Goal: Task Accomplishment & Management: Manage account settings

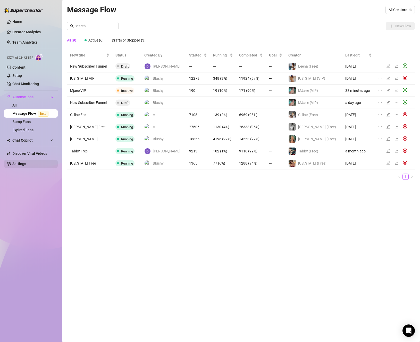
click at [26, 166] on link "Settings" at bounding box center [19, 164] width 14 height 4
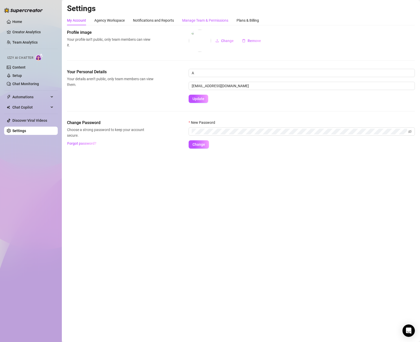
click at [225, 21] on div "Manage Team & Permissions" at bounding box center [205, 21] width 46 height 6
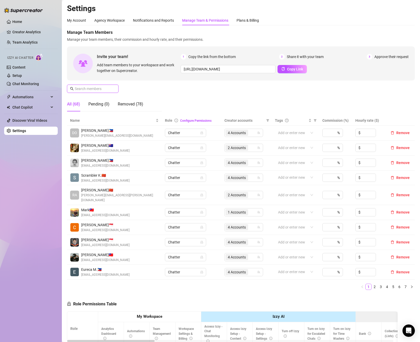
click at [93, 91] on input "text" at bounding box center [93, 89] width 37 height 6
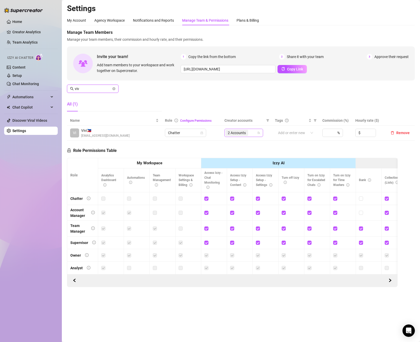
click at [244, 131] on span "2 Accounts" at bounding box center [237, 133] width 18 height 6
type input "viv"
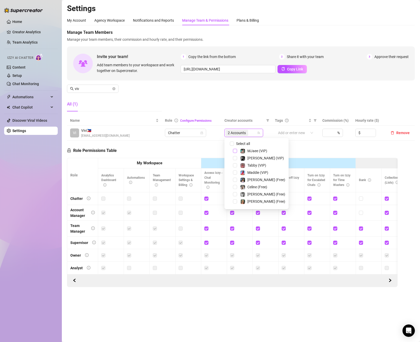
click at [236, 151] on span "Select tree node" at bounding box center [235, 151] width 4 height 4
click at [299, 150] on div "Role Permissions Table Role My Workspace Izzy AI OnlyFans Side Menu OnlyFans Ch…" at bounding box center [232, 214] width 331 height 146
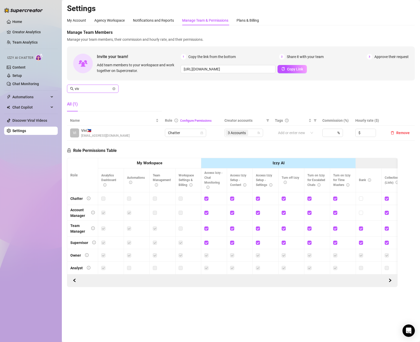
click at [115, 90] on icon "close-circle" at bounding box center [113, 88] width 3 height 3
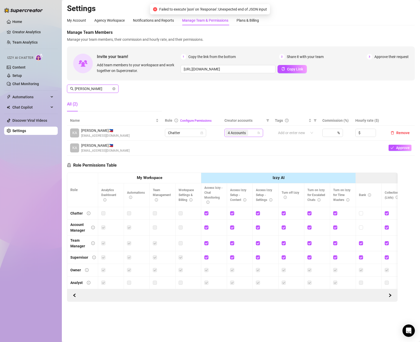
type input "[PERSON_NAME]"
click at [250, 133] on input "search" at bounding box center [249, 133] width 1 height 6
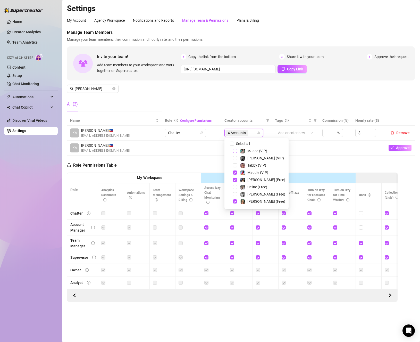
click at [235, 151] on span "Select tree node" at bounding box center [235, 151] width 4 height 4
click at [312, 164] on div "Role Permissions Table Role My Workspace Izzy AI OnlyFans Side Menu OnlyFans Ch…" at bounding box center [232, 229] width 331 height 146
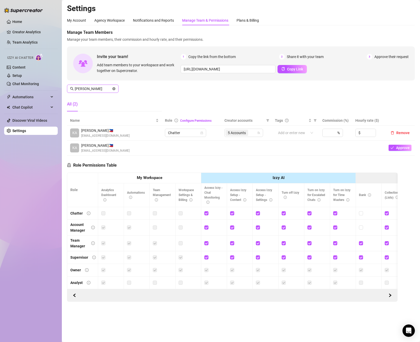
click at [115, 89] on icon "close-circle" at bounding box center [113, 88] width 3 height 3
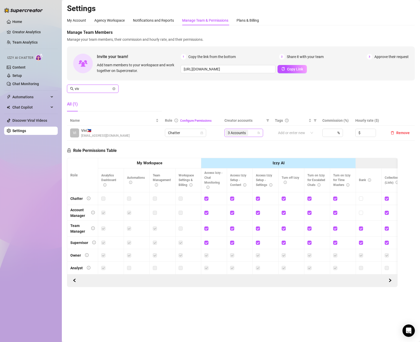
click at [241, 133] on span "3 Accounts" at bounding box center [237, 133] width 18 height 6
type input "viv"
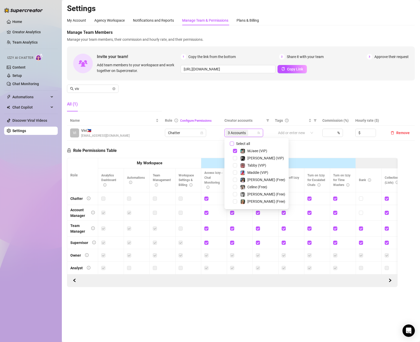
click at [239, 144] on span "Select all" at bounding box center [243, 144] width 18 height 6
click at [234, 144] on input "Select all" at bounding box center [232, 144] width 4 height 4
click at [345, 160] on th "Izzy AI" at bounding box center [278, 163] width 155 height 11
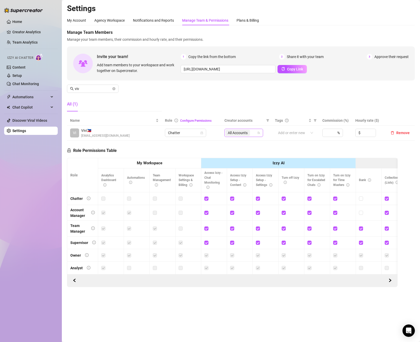
click at [254, 133] on div "All Accounts" at bounding box center [241, 132] width 31 height 7
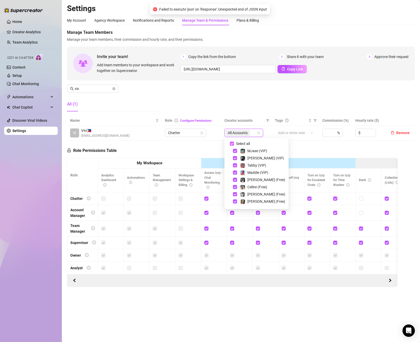
click at [233, 142] on input "Select all" at bounding box center [232, 144] width 4 height 4
checkbox input "false"
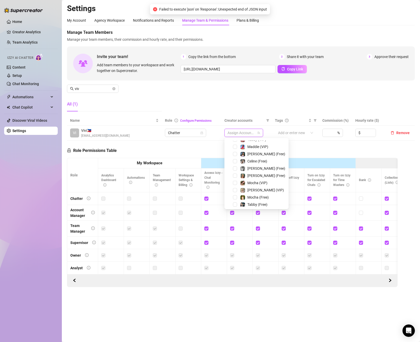
scroll to position [52, 0]
click at [235, 170] on span "Select tree node" at bounding box center [235, 171] width 4 height 4
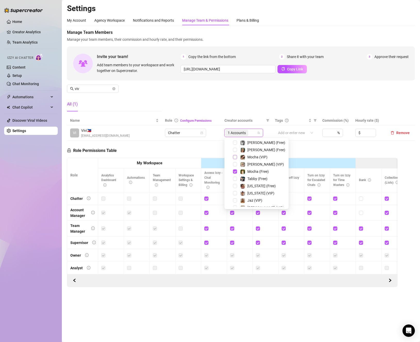
click at [235, 158] on span "Select tree node" at bounding box center [235, 157] width 4 height 4
drag, startPoint x: 327, startPoint y: 151, endPoint x: 348, endPoint y: 175, distance: 32.3
click at [327, 151] on div "Role Permissions Table Role My Workspace Izzy AI OnlyFans Side Menu OnlyFans Ch…" at bounding box center [232, 214] width 331 height 146
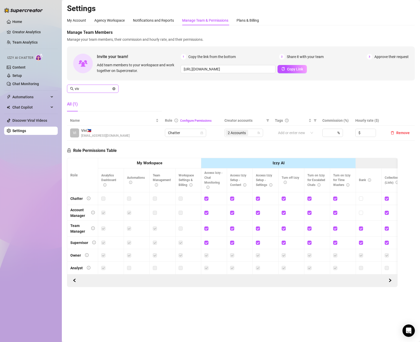
click at [114, 88] on icon "close-circle" at bounding box center [113, 88] width 3 height 3
type input "Van"
click at [250, 136] on input "search" at bounding box center [249, 133] width 1 height 6
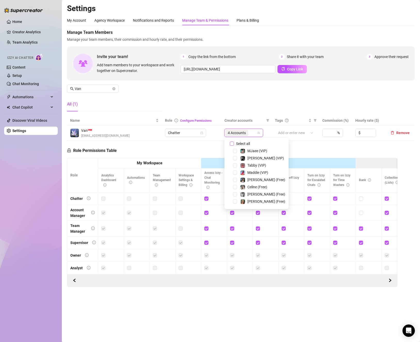
click at [251, 144] on span "Select all" at bounding box center [243, 144] width 18 height 6
click at [234, 144] on input "Select all" at bounding box center [232, 144] width 4 height 4
click at [251, 144] on span "Select all" at bounding box center [243, 144] width 18 height 6
click at [234, 144] on input "Select all" at bounding box center [232, 144] width 4 height 4
checkbox input "false"
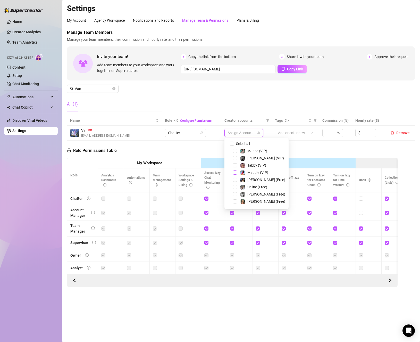
click at [234, 173] on span "Select tree node" at bounding box center [235, 172] width 4 height 4
click at [234, 178] on span "Select tree node" at bounding box center [235, 180] width 4 height 4
click at [234, 202] on span "Select tree node" at bounding box center [235, 201] width 4 height 4
click at [236, 165] on span "Select tree node" at bounding box center [235, 164] width 4 height 4
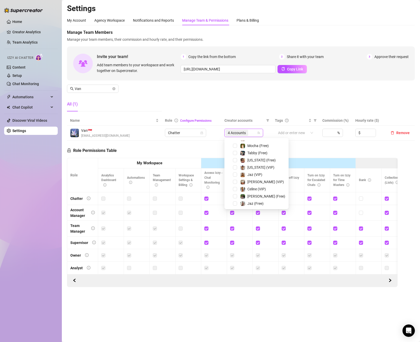
click at [235, 177] on div "Jaz (VIP)" at bounding box center [257, 175] width 62 height 6
click at [235, 176] on span "Select tree node" at bounding box center [235, 175] width 4 height 4
click at [234, 203] on span "Select tree node" at bounding box center [235, 203] width 4 height 4
click at [161, 156] on div "Role Permissions Table Role My Workspace Izzy AI OnlyFans Side Menu OnlyFans Ch…" at bounding box center [232, 214] width 331 height 146
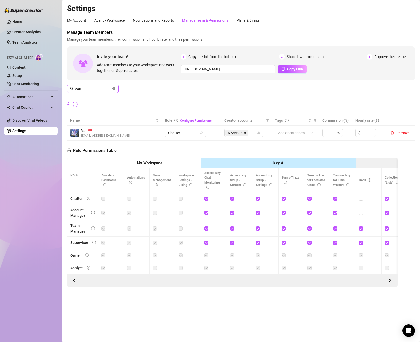
click at [114, 87] on icon "close-circle" at bounding box center [113, 88] width 3 height 3
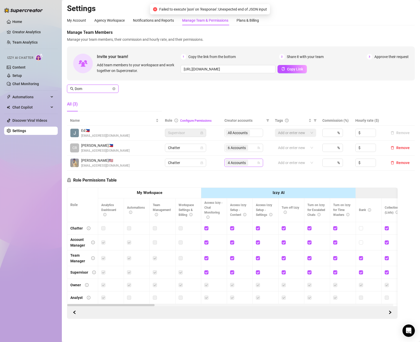
click at [250, 164] on div "4 Accounts" at bounding box center [241, 162] width 31 height 7
type input "Dom"
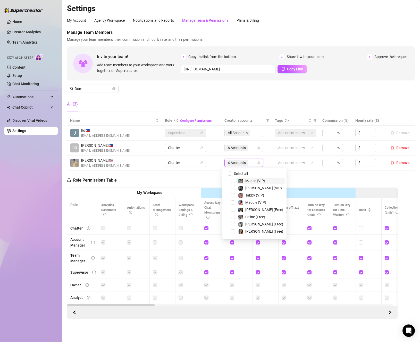
click at [238, 182] on span "MJaee (VIP)" at bounding box center [260, 181] width 49 height 6
click at [112, 88] on span "Dom" at bounding box center [93, 89] width 52 height 8
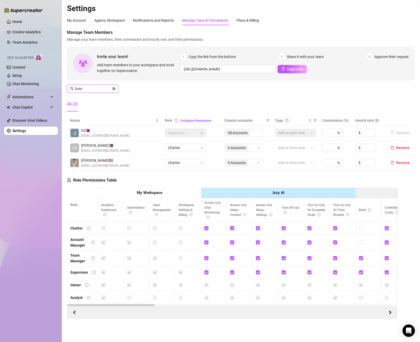
click at [114, 88] on icon "close-circle" at bounding box center [113, 88] width 3 height 3
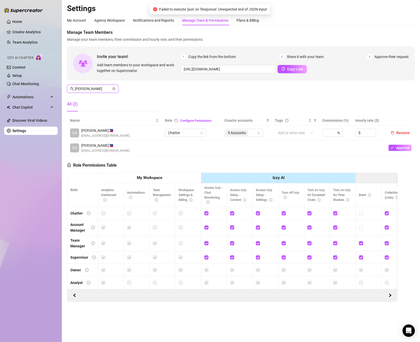
type input "[PERSON_NAME]"
drag, startPoint x: 278, startPoint y: 155, endPoint x: 318, endPoint y: 172, distance: 44.0
click at [278, 155] on td at bounding box center [295, 148] width 47 height 15
click at [115, 87] on icon "close-circle" at bounding box center [113, 88] width 3 height 3
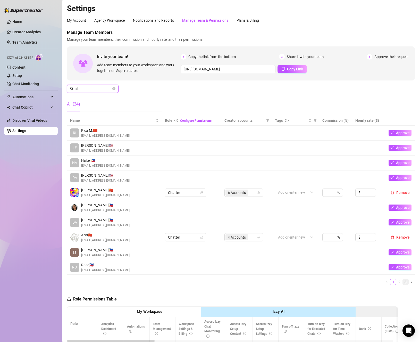
type input "al"
click at [403, 281] on link "3" at bounding box center [406, 282] width 6 height 6
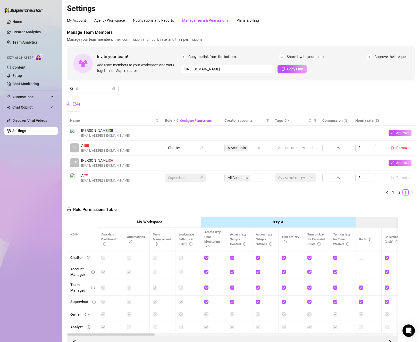
click at [244, 143] on td "6 Accounts" at bounding box center [247, 148] width 51 height 15
click at [244, 147] on span "6 Accounts" at bounding box center [237, 148] width 23 height 6
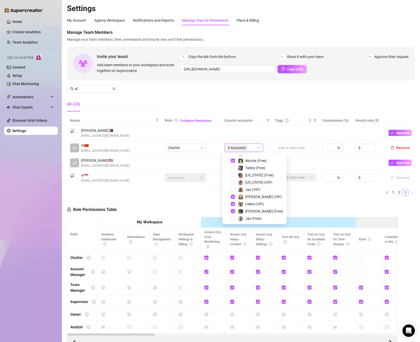
click at [231, 175] on div "[US_STATE] (Free)" at bounding box center [255, 175] width 62 height 6
click at [233, 176] on span "Select tree node" at bounding box center [233, 175] width 4 height 4
click at [233, 183] on span "Select tree node" at bounding box center [233, 182] width 4 height 4
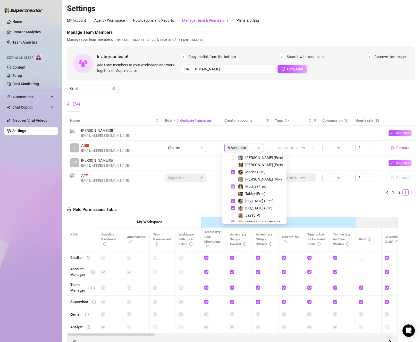
click at [234, 187] on span "Select tree node" at bounding box center [233, 186] width 4 height 4
click at [234, 171] on span "Select tree node" at bounding box center [233, 172] width 4 height 4
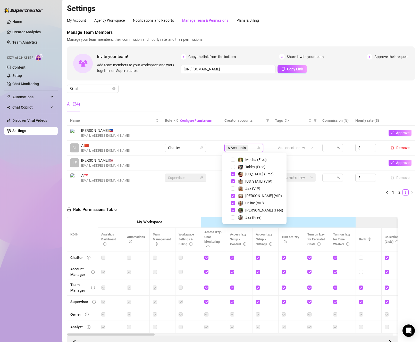
drag, startPoint x: 312, startPoint y: 208, endPoint x: 380, endPoint y: 223, distance: 69.0
click at [313, 208] on div "Role Permissions Table Role My Workspace Izzy AI OnlyFans Side Menu OnlyFans Ch…" at bounding box center [232, 274] width 331 height 149
